Goal: Task Accomplishment & Management: Manage account settings

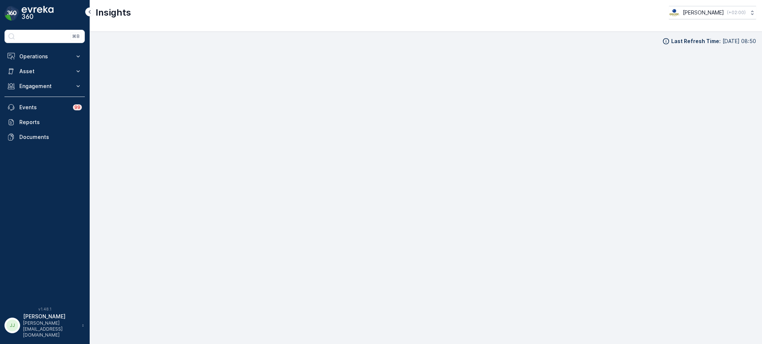
click at [43, 61] on button "Operations" at bounding box center [44, 56] width 80 height 15
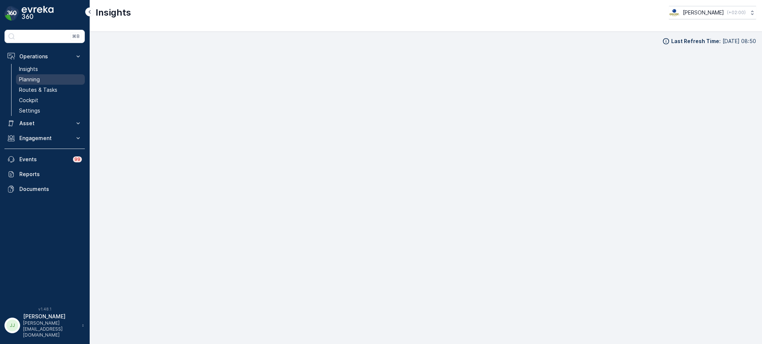
click at [43, 78] on link "Planning" at bounding box center [50, 79] width 69 height 10
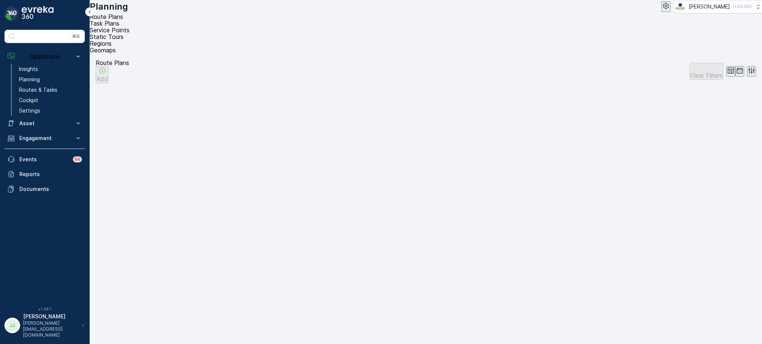
click at [179, 21] on div "Planning [PERSON_NAME] ( +02:00 ) Route Plans Task Plans Service Points Static …" at bounding box center [426, 27] width 672 height 54
click at [129, 26] on span "Service Points" at bounding box center [110, 29] width 40 height 7
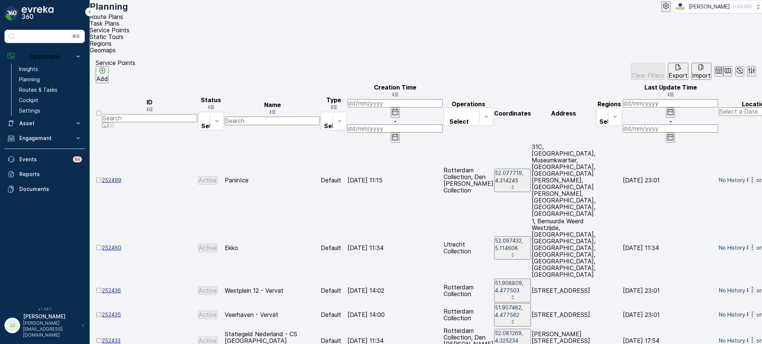
click at [320, 117] on input "text" at bounding box center [272, 121] width 95 height 8
type input "west"
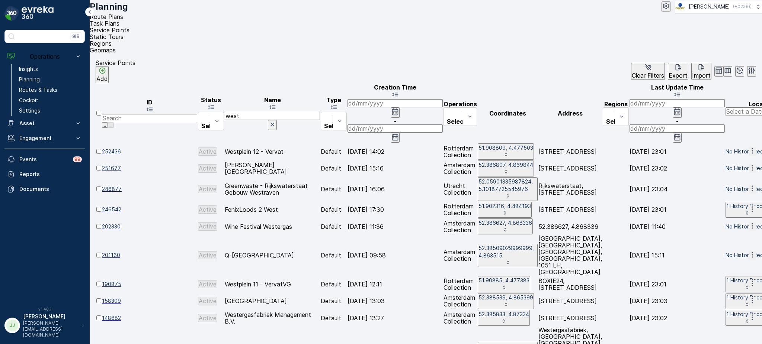
click at [748, 147] on icon "button" at bounding box center [751, 150] width 7 height 7
click at [735, 114] on span "Edit Service Point" at bounding box center [732, 117] width 50 height 7
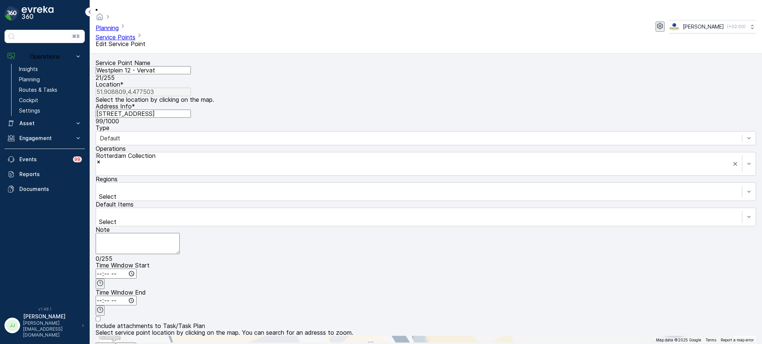
drag, startPoint x: 620, startPoint y: 233, endPoint x: 546, endPoint y: 123, distance: 131.6
click at [546, 336] on div "+ − Satellite Roadmap Terrain Hybrid Leaflet Keyboard shortcuts Map Data Map da…" at bounding box center [426, 339] width 660 height 7
drag, startPoint x: 579, startPoint y: 167, endPoint x: 555, endPoint y: 145, distance: 33.4
click at [539, 336] on div "+ − Satellite Roadmap Terrain Hybrid Leaflet Keyboard shortcuts Map Data Map da…" at bounding box center [426, 339] width 660 height 7
click at [555, 336] on div "+ − Satellite Roadmap Terrain Hybrid Leaflet Keyboard shortcuts Map Data Map da…" at bounding box center [426, 339] width 660 height 7
